Goal: Task Accomplishment & Management: Manage account settings

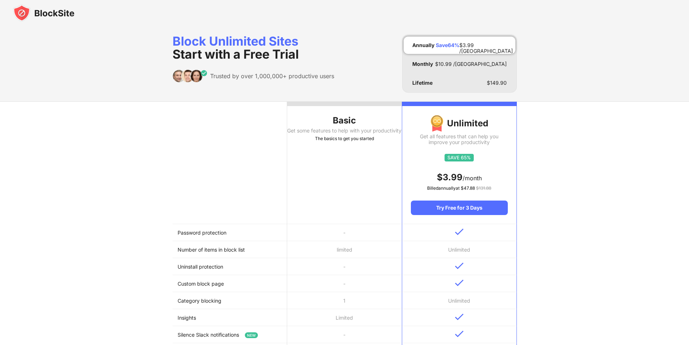
click at [25, 12] on img at bounding box center [43, 12] width 61 height 17
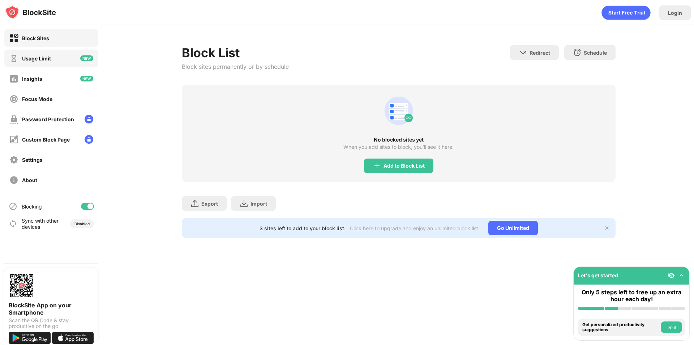
click at [34, 60] on div "Usage Limit" at bounding box center [36, 58] width 29 height 6
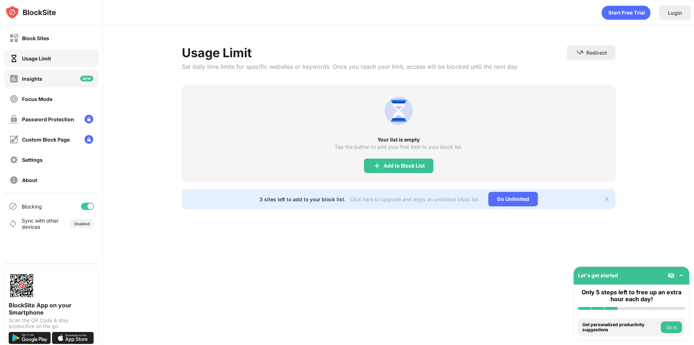
click at [47, 84] on div "Insights" at bounding box center [51, 78] width 94 height 17
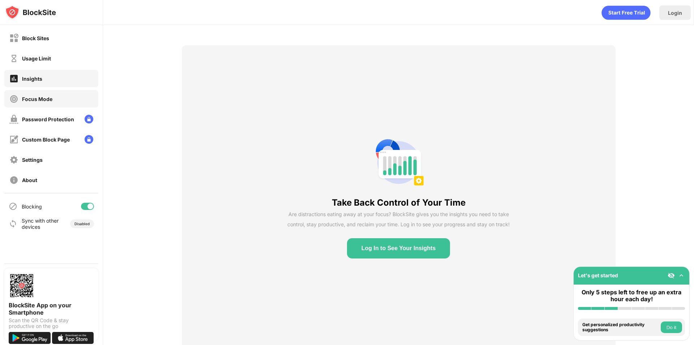
click at [47, 98] on div "Focus Mode" at bounding box center [37, 99] width 30 height 6
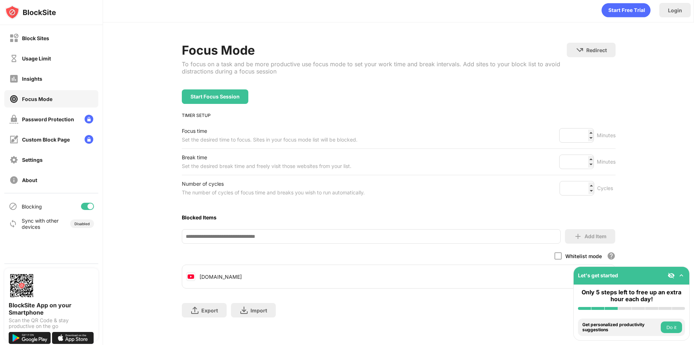
scroll to position [8, 0]
click at [680, 275] on img at bounding box center [681, 275] width 7 height 7
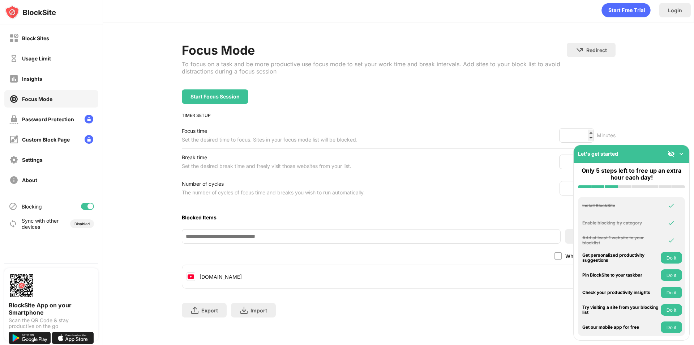
click at [680, 153] on img at bounding box center [681, 153] width 7 height 7
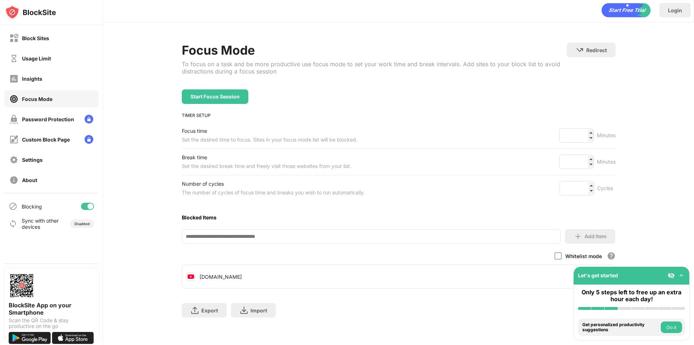
drag, startPoint x: 553, startPoint y: 270, endPoint x: 489, endPoint y: 272, distance: 63.7
click at [547, 270] on div "youtube.com" at bounding box center [398, 276] width 433 height 17
click at [204, 273] on div "youtube.com" at bounding box center [221, 276] width 42 height 6
click at [31, 118] on div "Password Protection" at bounding box center [48, 119] width 52 height 6
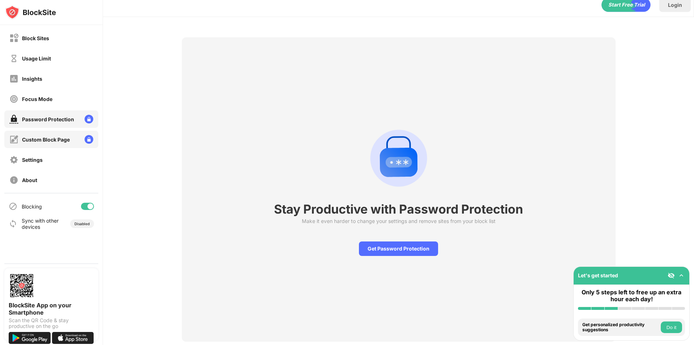
click at [32, 137] on div "Custom Block Page" at bounding box center [46, 139] width 48 height 6
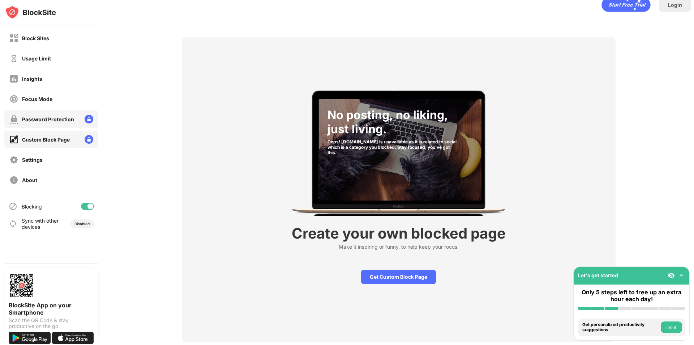
click at [33, 115] on div "Password Protection" at bounding box center [41, 119] width 65 height 9
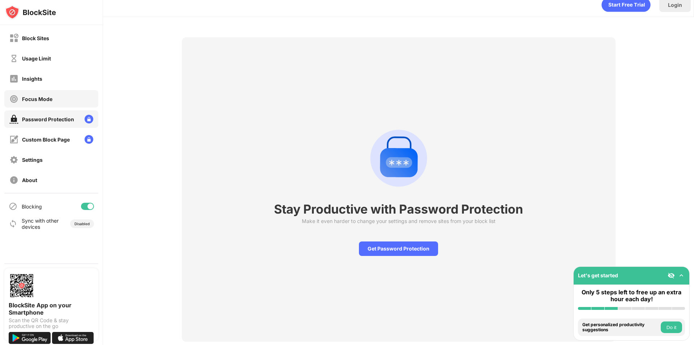
click at [33, 103] on div "Focus Mode" at bounding box center [30, 98] width 43 height 9
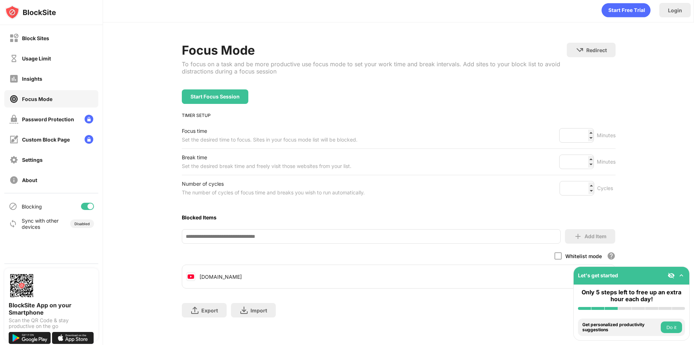
scroll to position [8, 0]
click at [200, 273] on div "youtube.com" at bounding box center [221, 276] width 42 height 6
click at [187, 272] on img at bounding box center [191, 276] width 9 height 9
click at [682, 279] on div "Let's get started" at bounding box center [632, 275] width 116 height 18
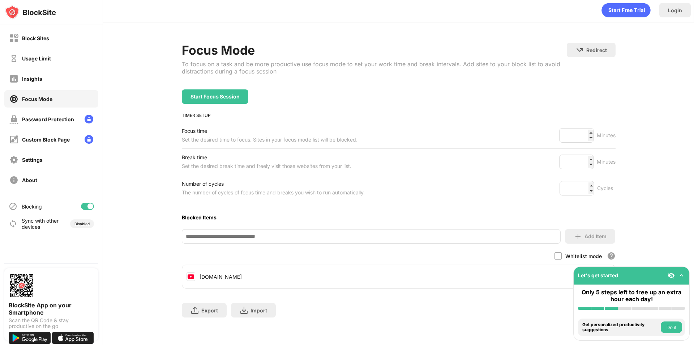
scroll to position [0, 0]
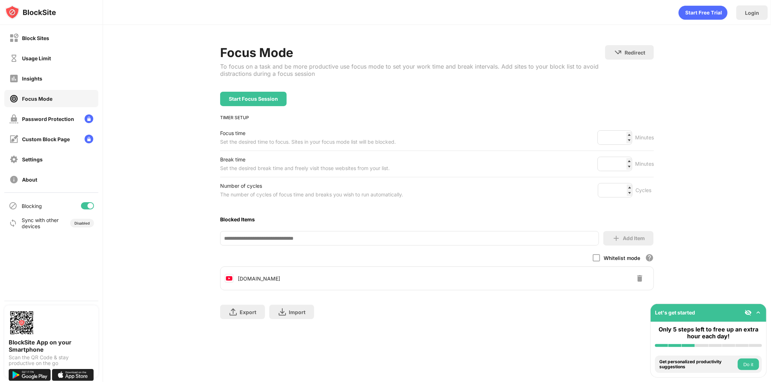
click at [640, 278] on img at bounding box center [640, 278] width 9 height 9
